Goal: Transaction & Acquisition: Book appointment/travel/reservation

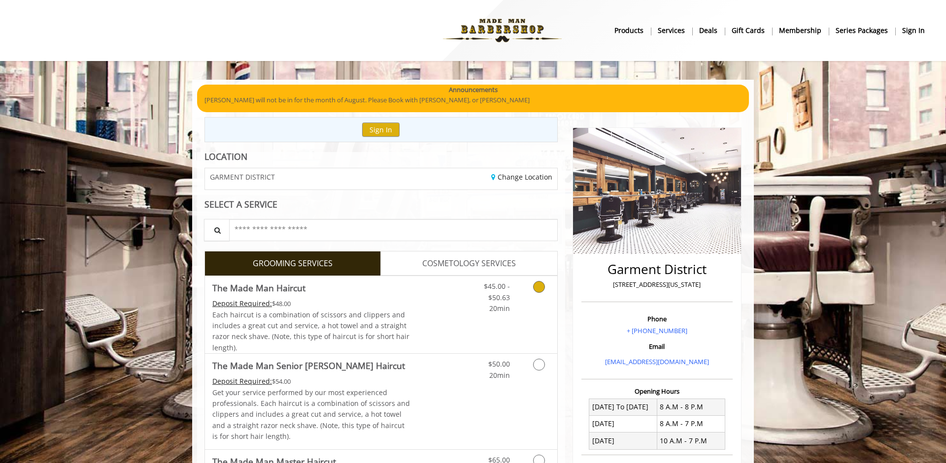
click at [540, 297] on link "Grooming services" at bounding box center [537, 295] width 25 height 38
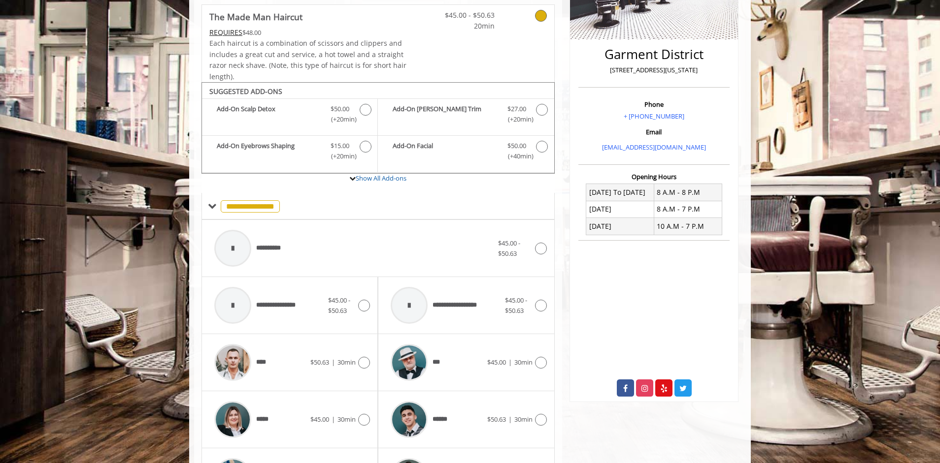
scroll to position [296, 0]
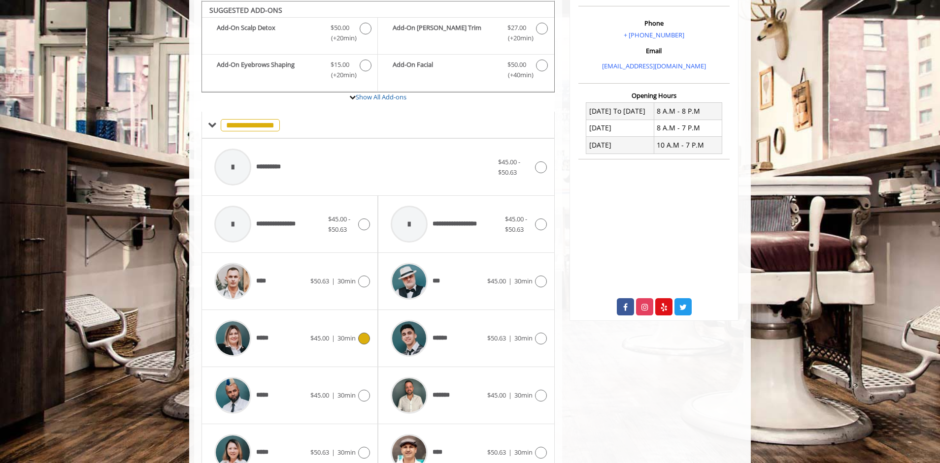
click at [308, 342] on div "*****" at bounding box center [259, 338] width 101 height 47
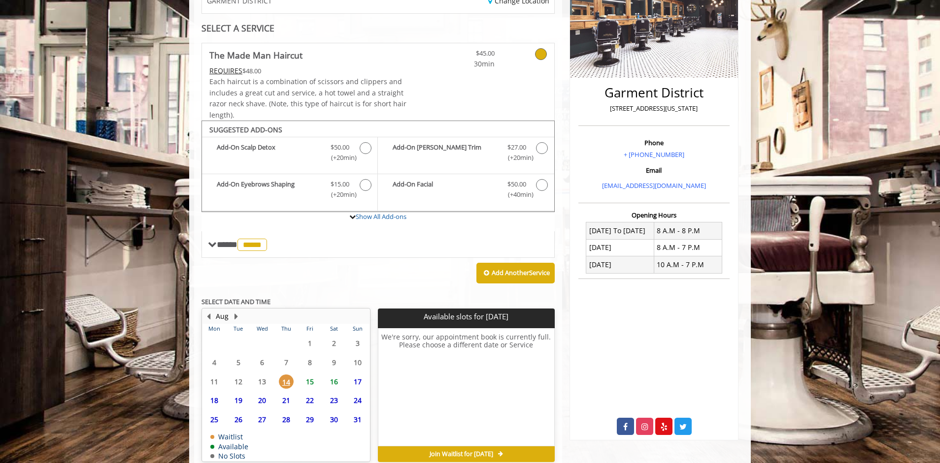
scroll to position [221, 0]
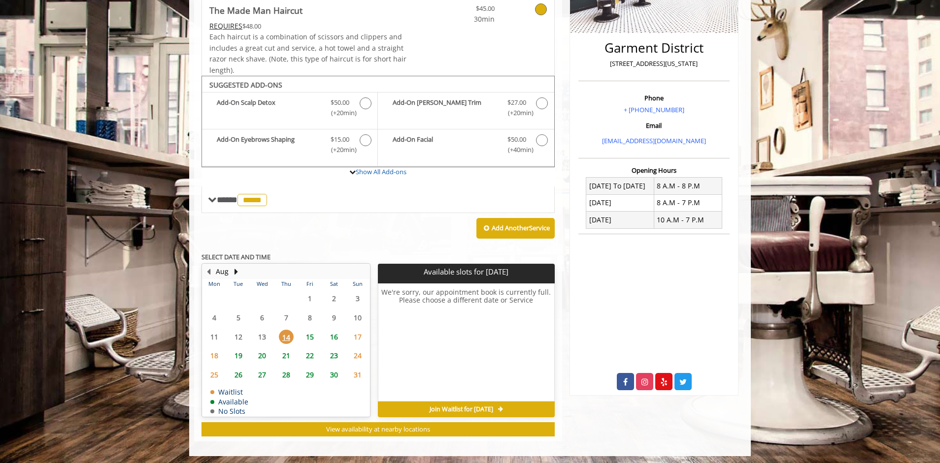
click at [311, 338] on span "15" at bounding box center [309, 337] width 15 height 14
click at [332, 334] on span "16" at bounding box center [334, 337] width 15 height 14
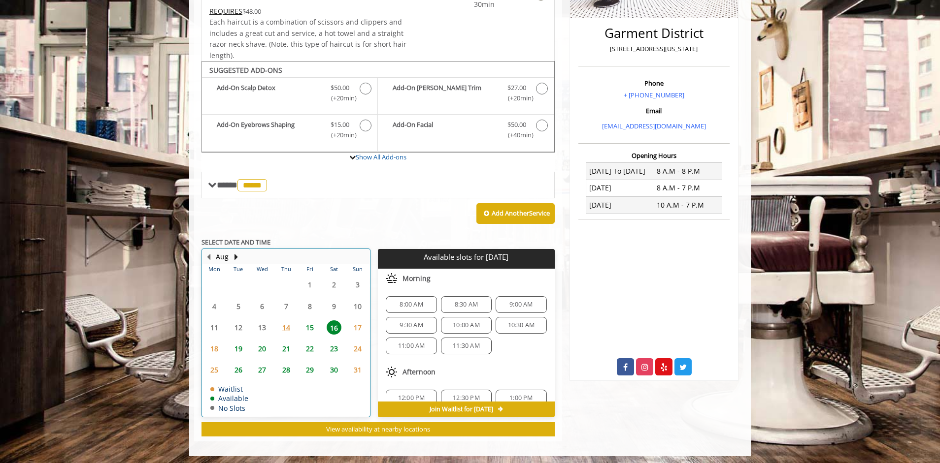
click at [246, 349] on div "19" at bounding box center [238, 349] width 20 height 14
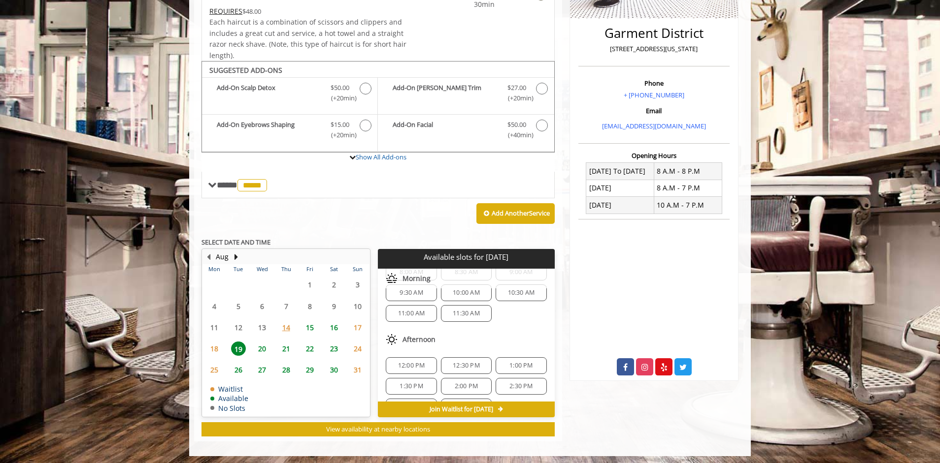
scroll to position [33, 0]
click at [522, 361] on span "1:00 PM" at bounding box center [520, 365] width 23 height 8
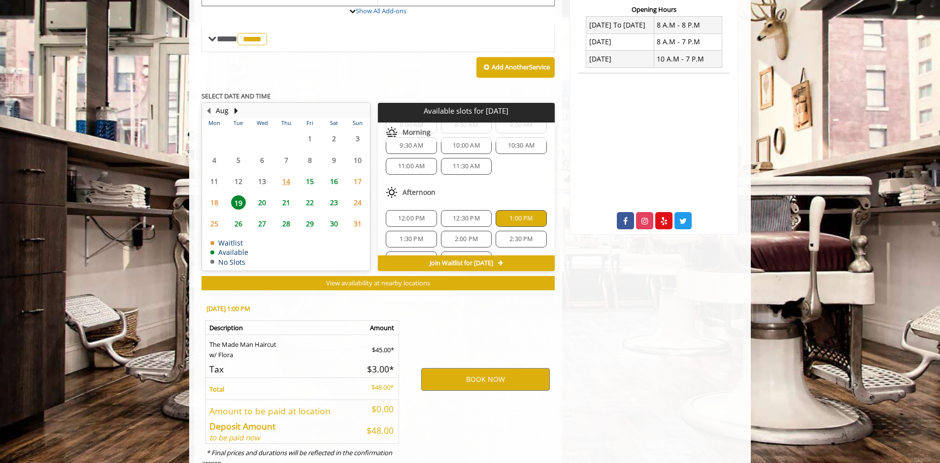
scroll to position [413, 0]
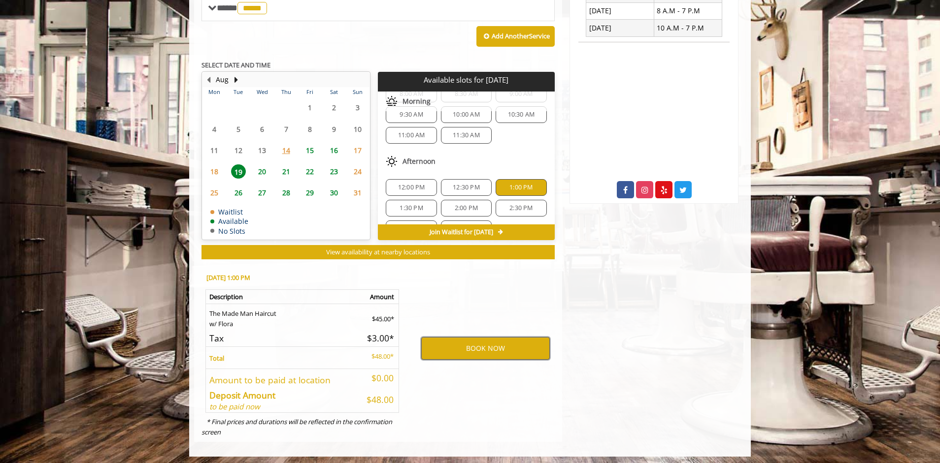
click at [475, 346] on button "BOOK NOW" at bounding box center [485, 348] width 129 height 23
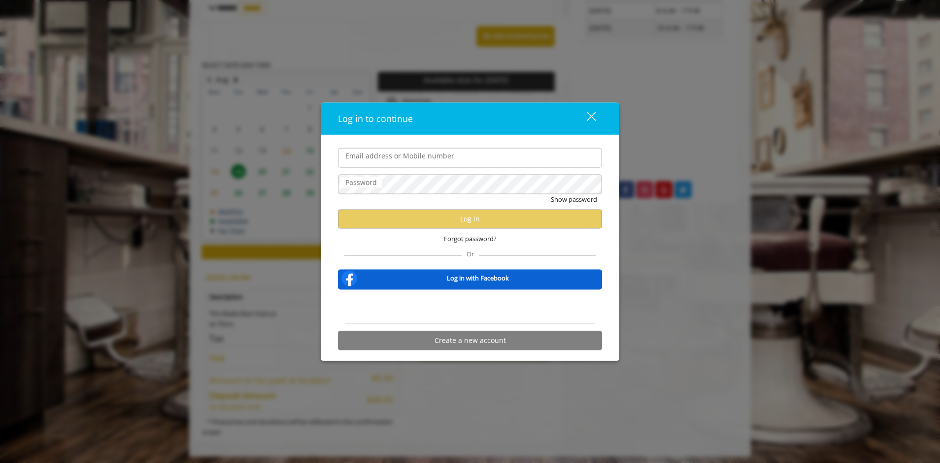
click at [374, 151] on label "Email address or Mobile number" at bounding box center [399, 155] width 119 height 11
click at [374, 151] on input "Email address or Mobile number" at bounding box center [470, 158] width 264 height 20
click at [381, 161] on input "Email address or Mobile number" at bounding box center [470, 158] width 264 height 20
type input "**********"
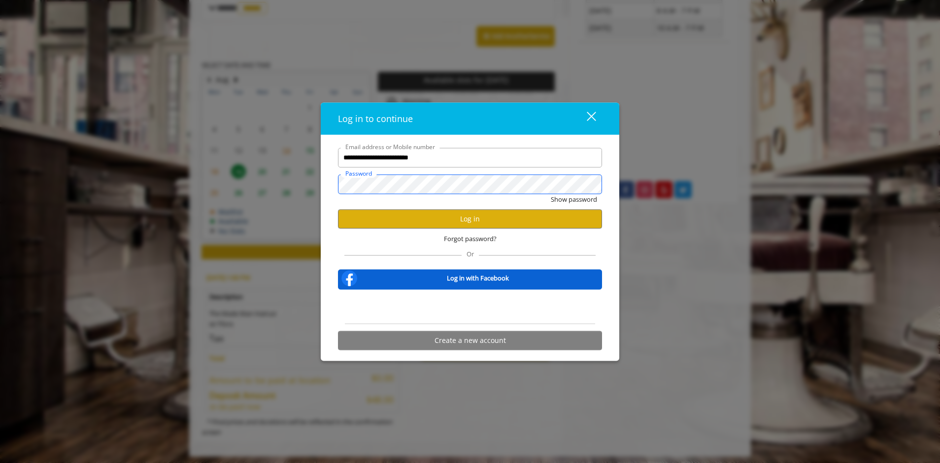
click at [551, 194] on button "Show password" at bounding box center [574, 199] width 46 height 10
click at [435, 226] on button "Log in" at bounding box center [470, 218] width 264 height 19
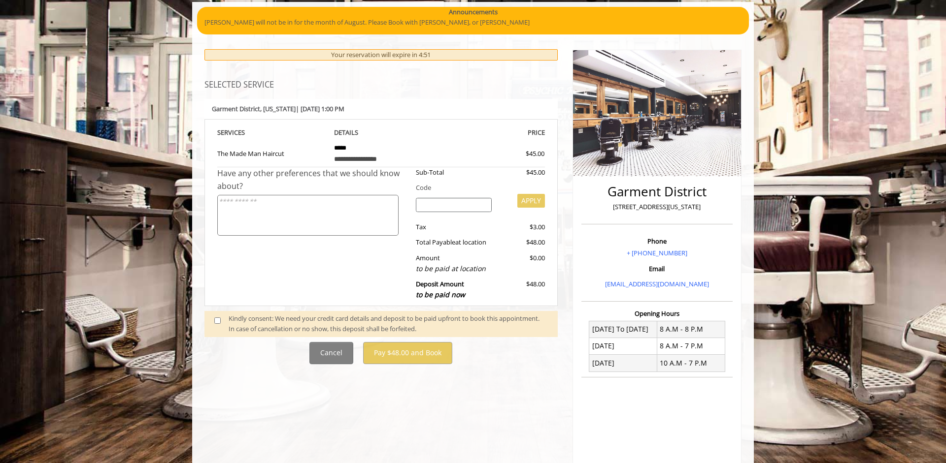
scroll to position [80, 0]
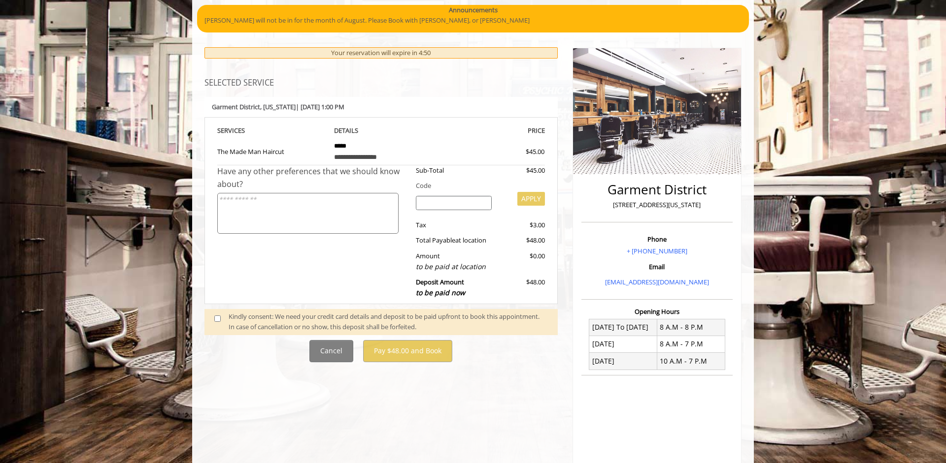
click at [264, 321] on div "Kindly consent: We need your credit card details and deposit to be paid upfront…" at bounding box center [388, 322] width 319 height 21
click at [241, 317] on div "Kindly consent: We need your credit card details and deposit to be paid upfront…" at bounding box center [388, 322] width 319 height 21
click at [211, 325] on span at bounding box center [221, 322] width 29 height 21
click at [207, 322] on span at bounding box center [221, 322] width 29 height 21
click at [209, 321] on span at bounding box center [221, 322] width 29 height 21
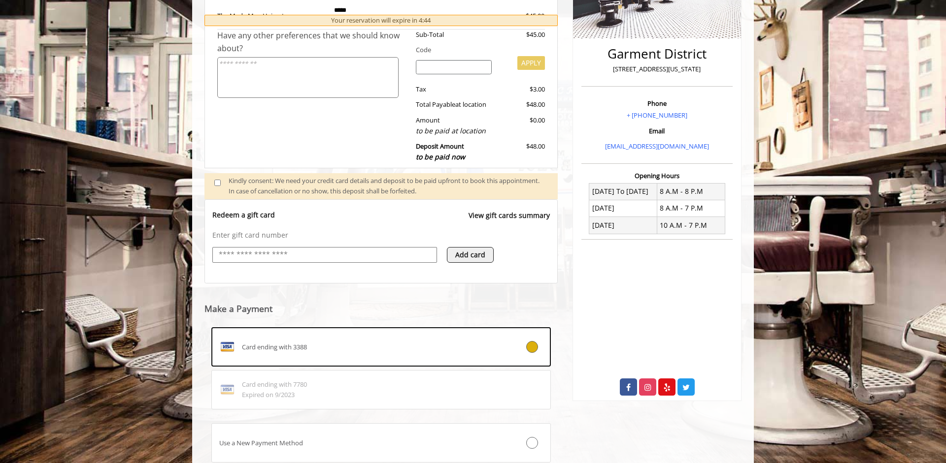
scroll to position [285, 0]
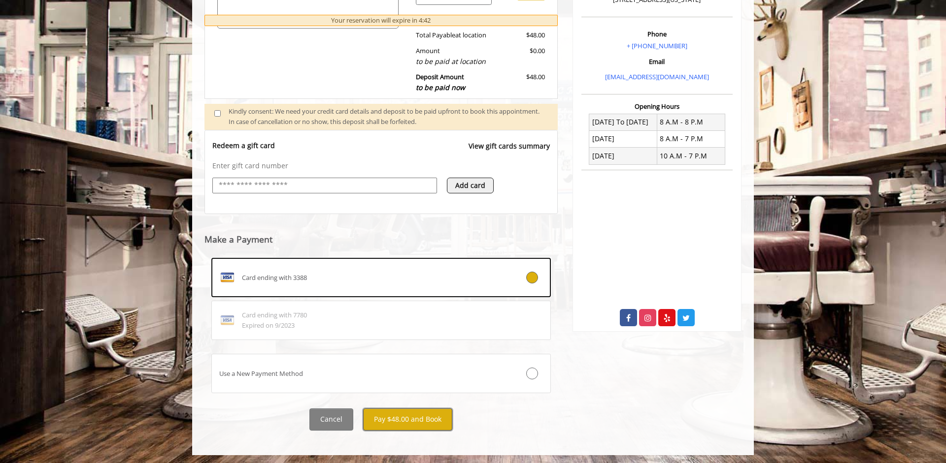
click at [394, 423] on button "Pay $48.00 and Book" at bounding box center [407, 420] width 89 height 22
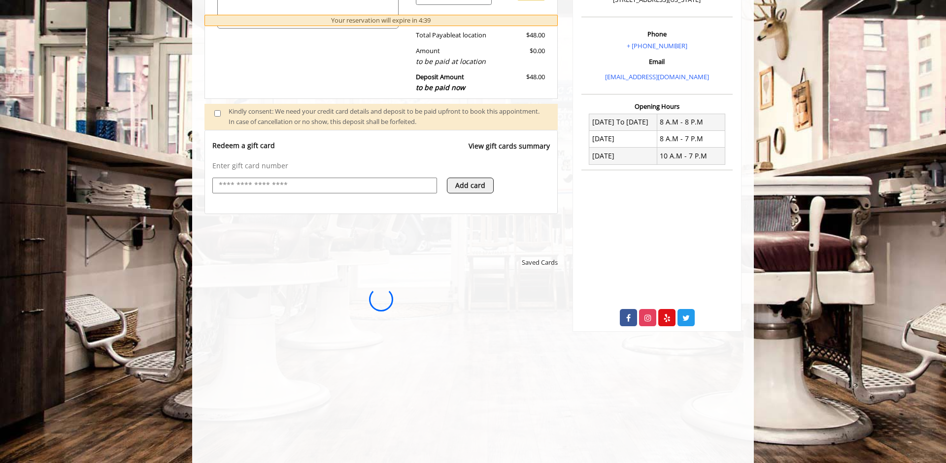
scroll to position [0, 0]
